Goal: Communication & Community: Answer question/provide support

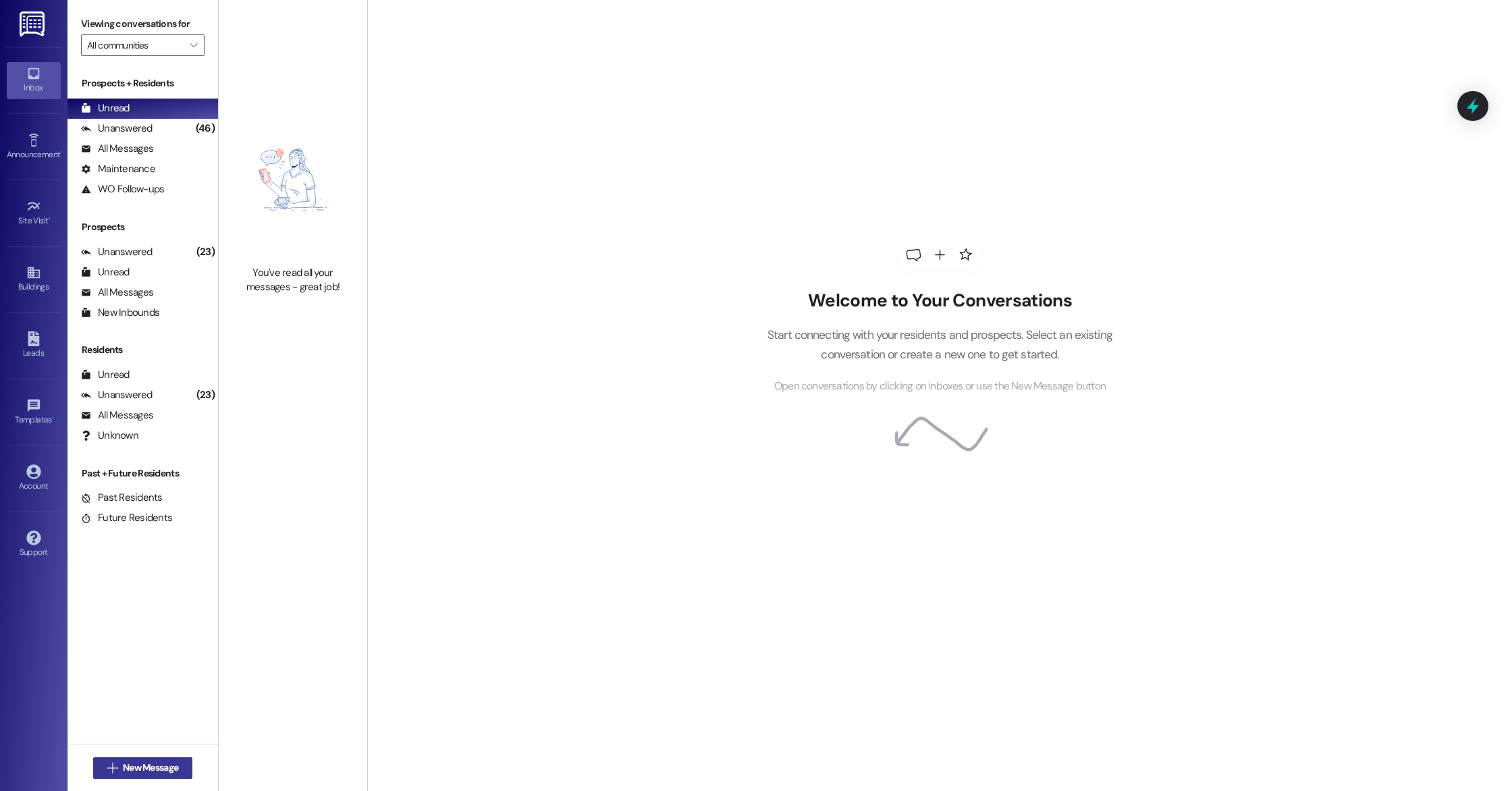
click at [137, 758] on button " New Message" at bounding box center [143, 768] width 100 height 22
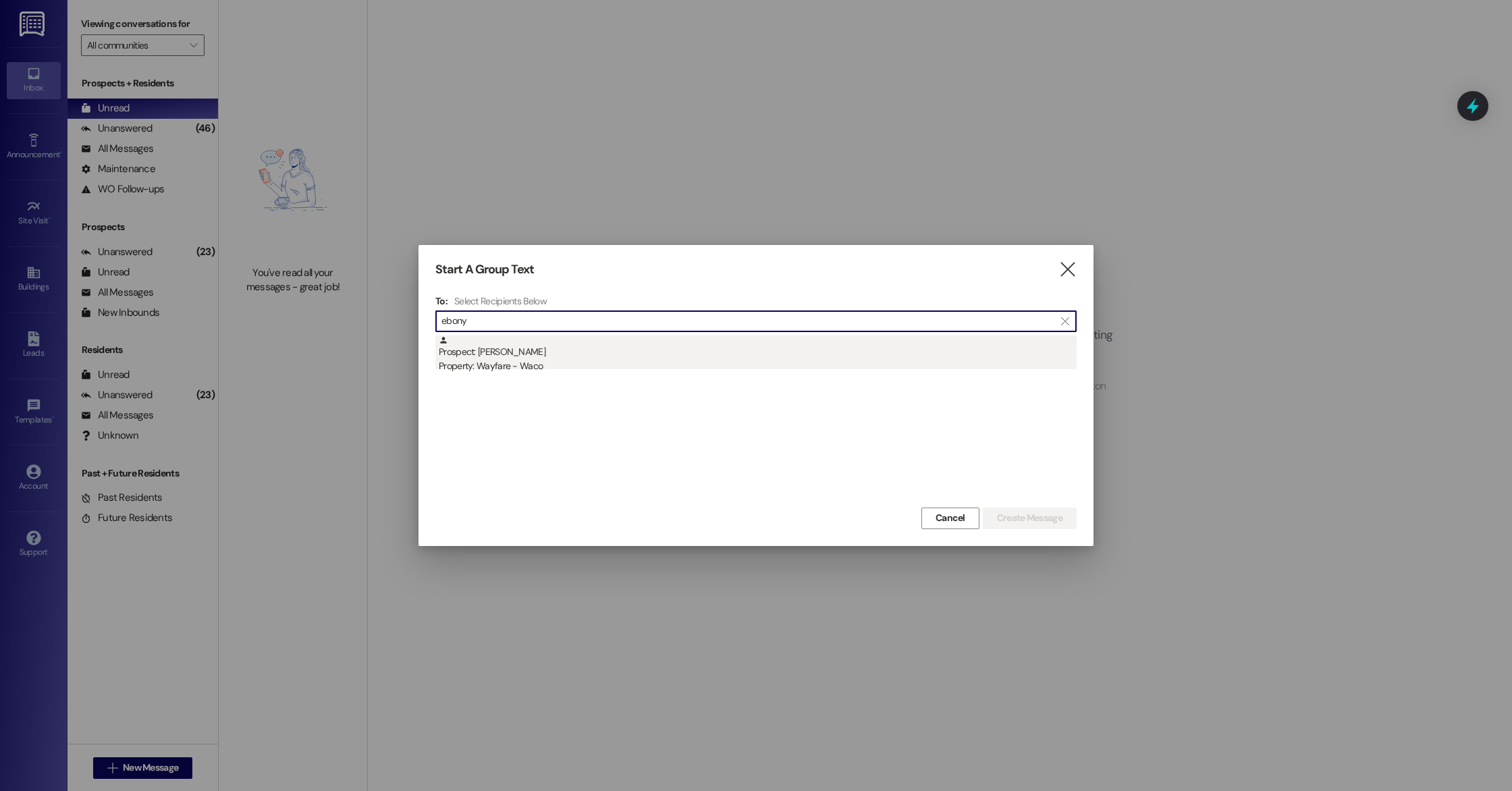
type input "ebony"
click at [568, 367] on div "Property: Wayfare - Waco" at bounding box center [757, 366] width 637 height 15
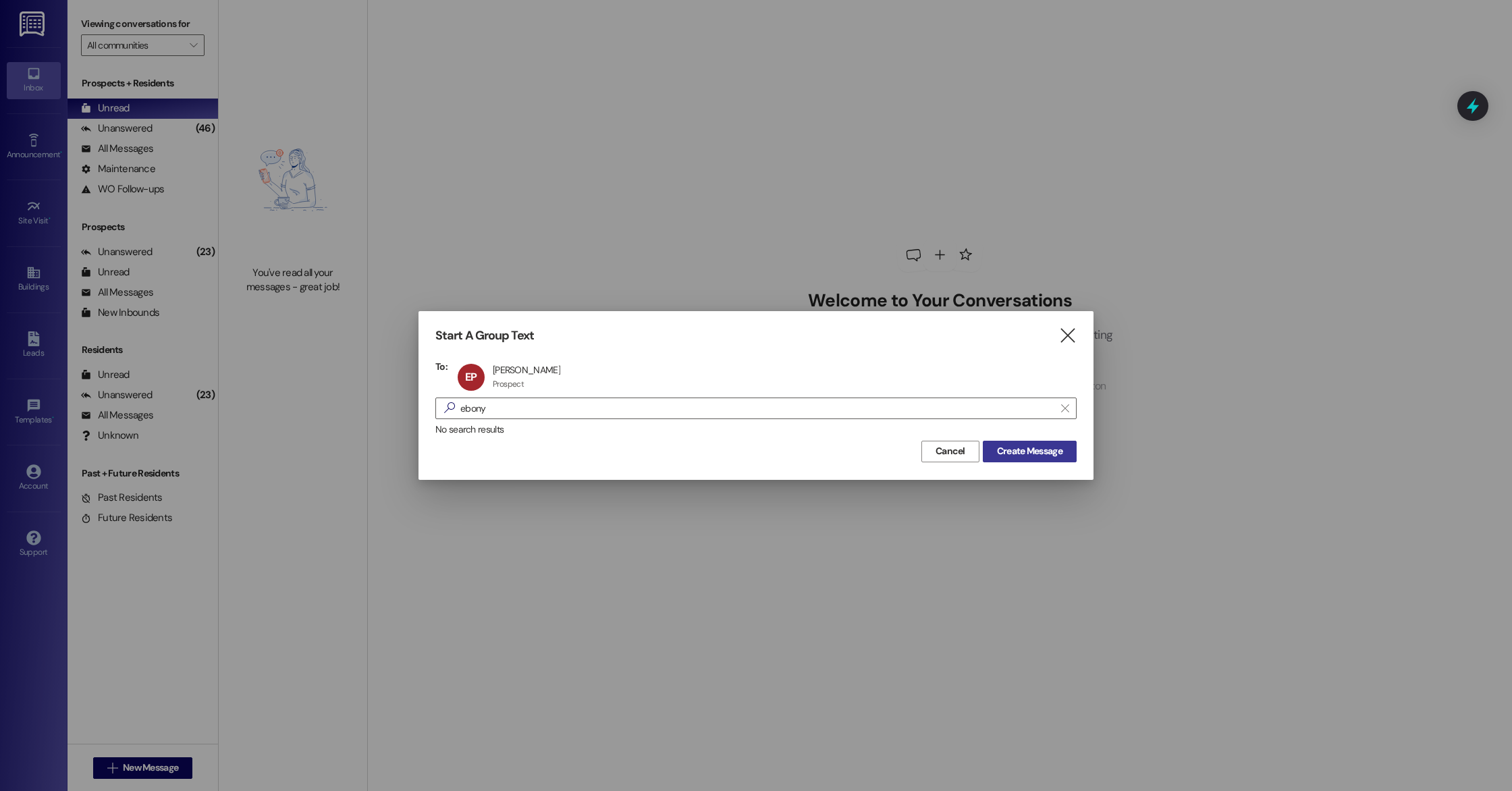
click at [1062, 458] on button "Create Message" at bounding box center [1029, 451] width 94 height 22
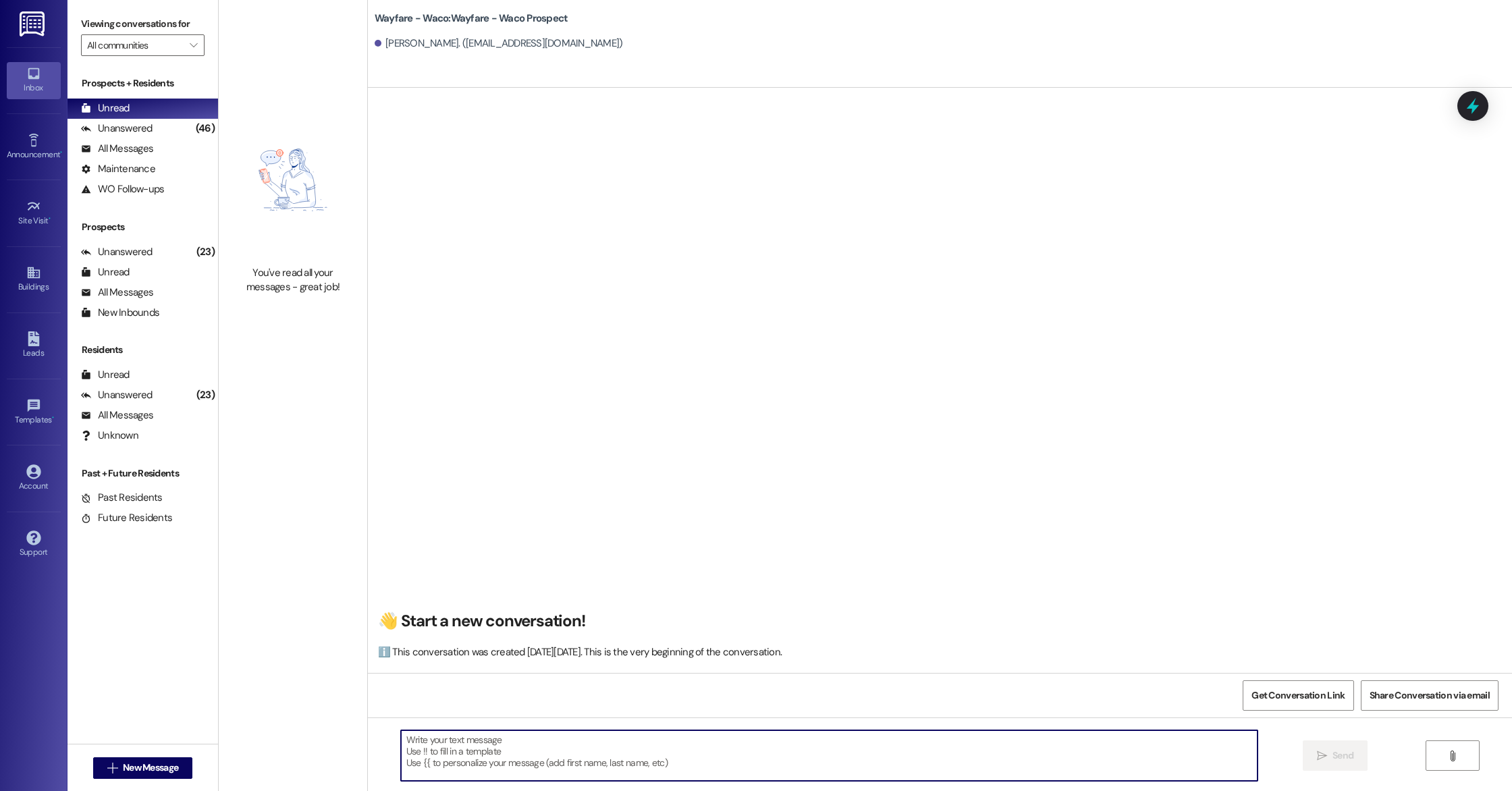
click at [636, 758] on textarea at bounding box center [828, 756] width 856 height 51
type textarea "Hey Ebony, we just sent the lease agreement over to be E-sign. Please let me kn…"
click at [1318, 758] on icon "" at bounding box center [1321, 756] width 10 height 11
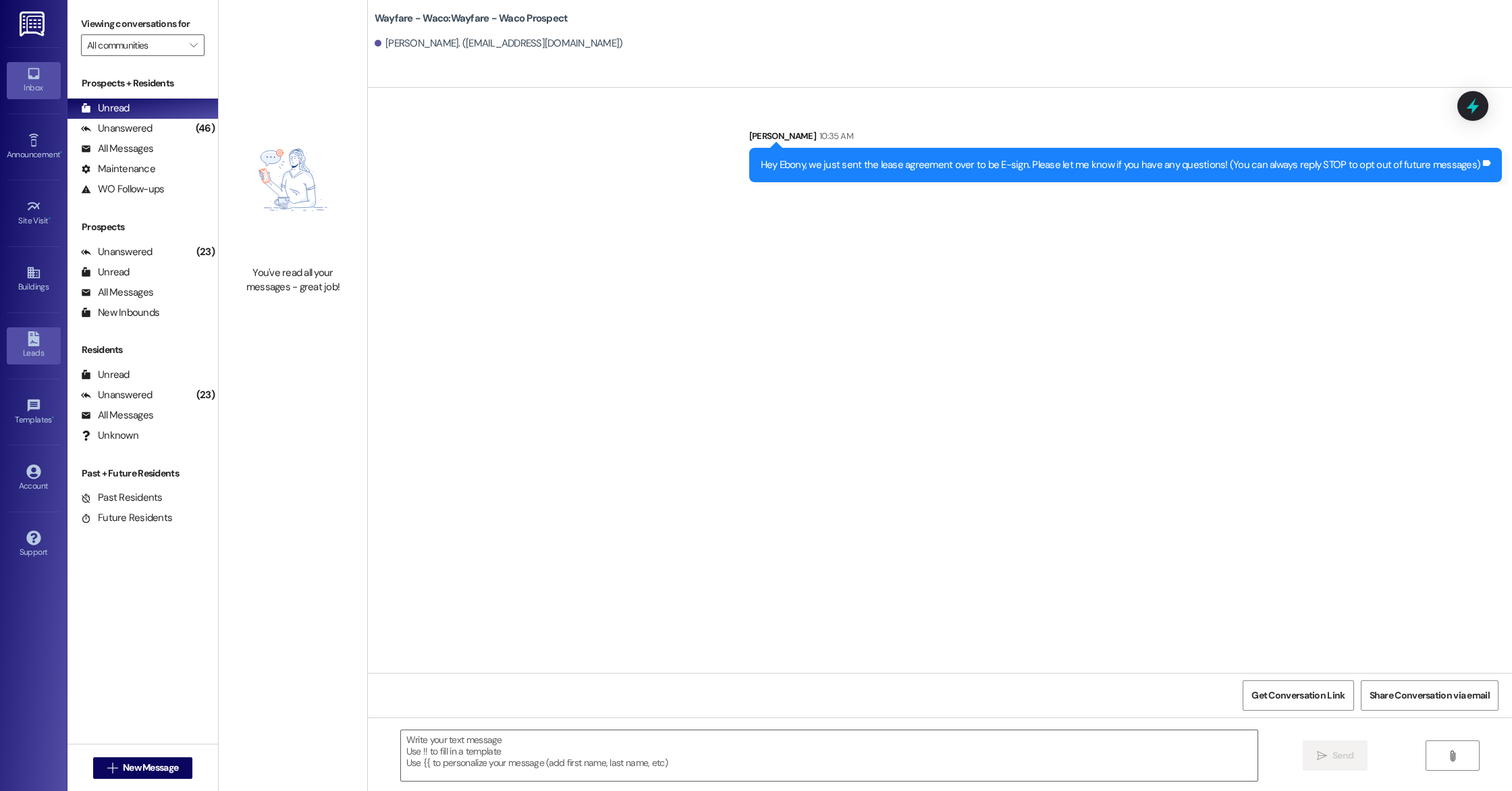
click at [50, 361] on link "Leads" at bounding box center [33, 345] width 54 height 36
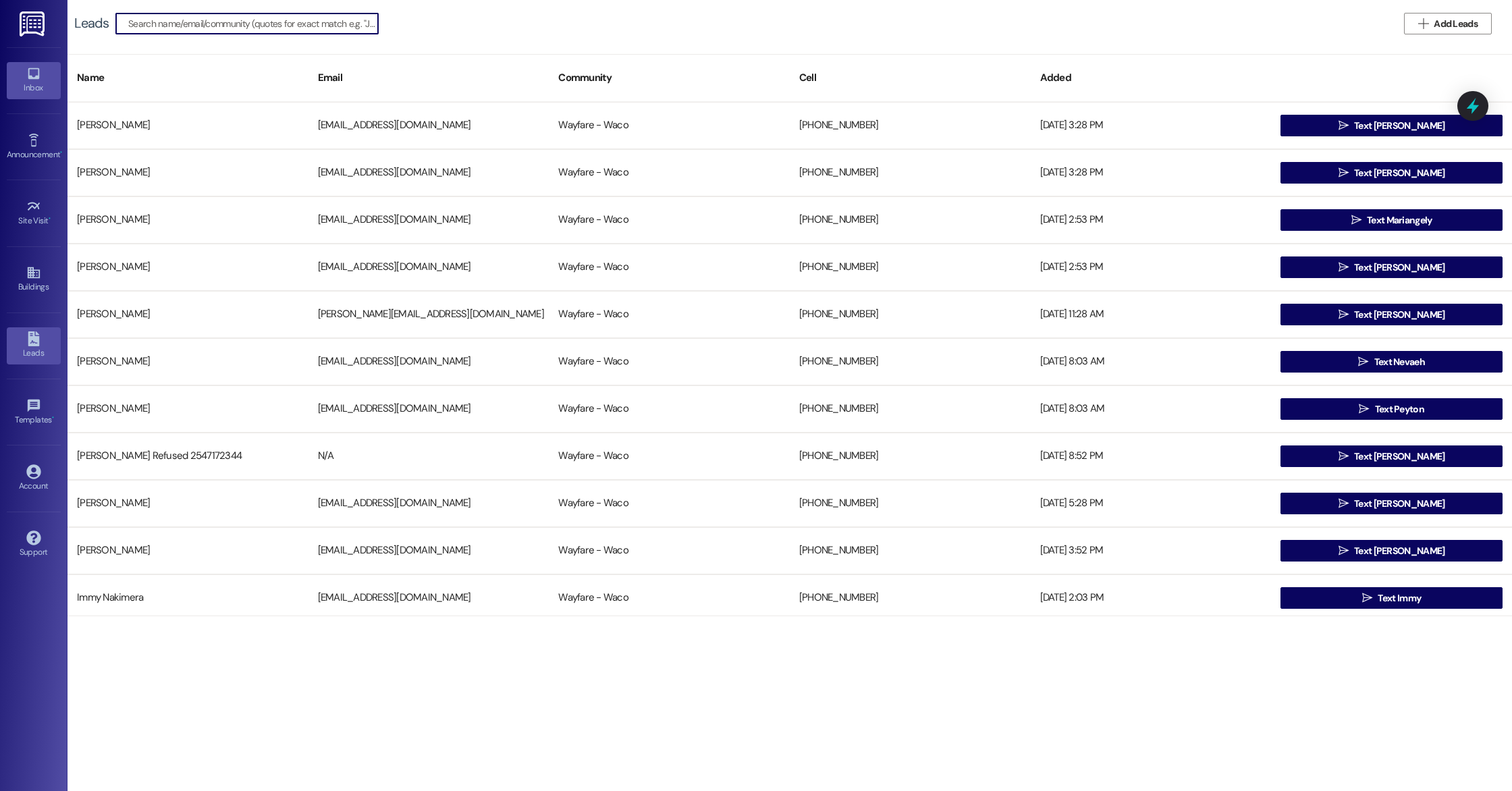
click at [25, 86] on div "Inbox" at bounding box center [34, 87] width 67 height 14
